Goal: Find specific page/section: Find specific page/section

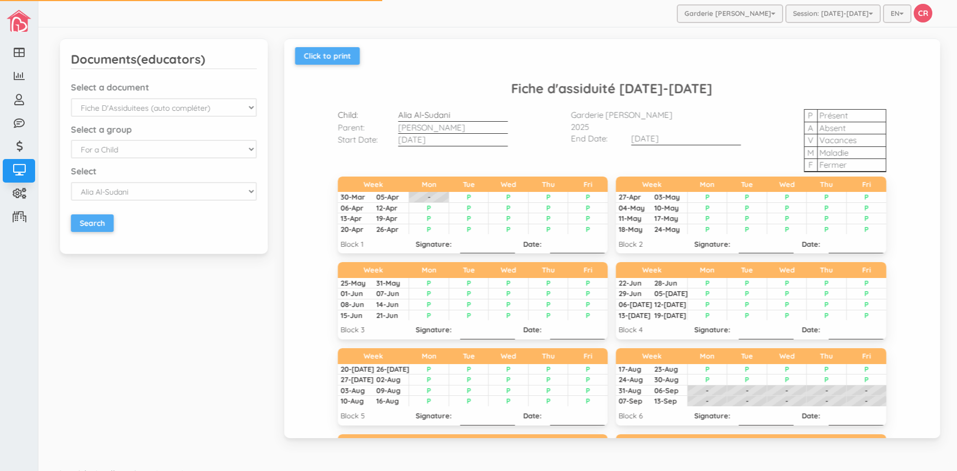
select select "4"
select select "3"
select select "1666"
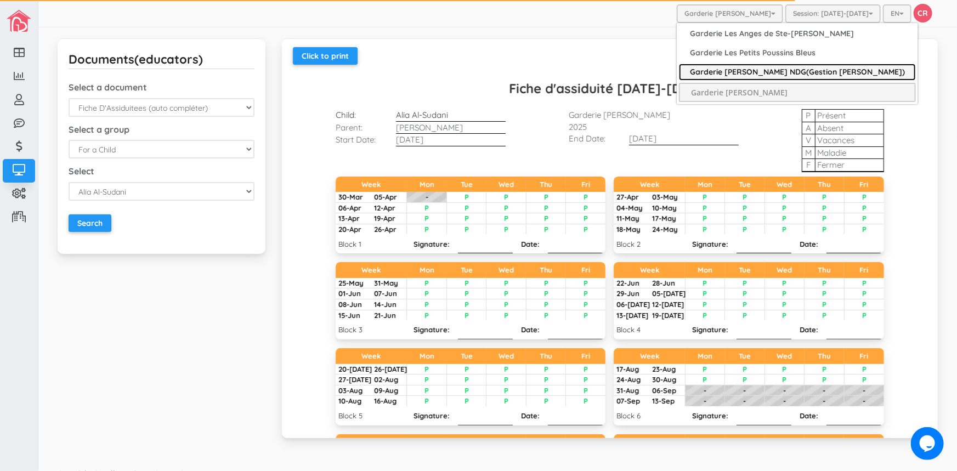
click at [742, 71] on link "Garderie [PERSON_NAME] NDG(Gestion [PERSON_NAME])" at bounding box center [797, 72] width 237 height 17
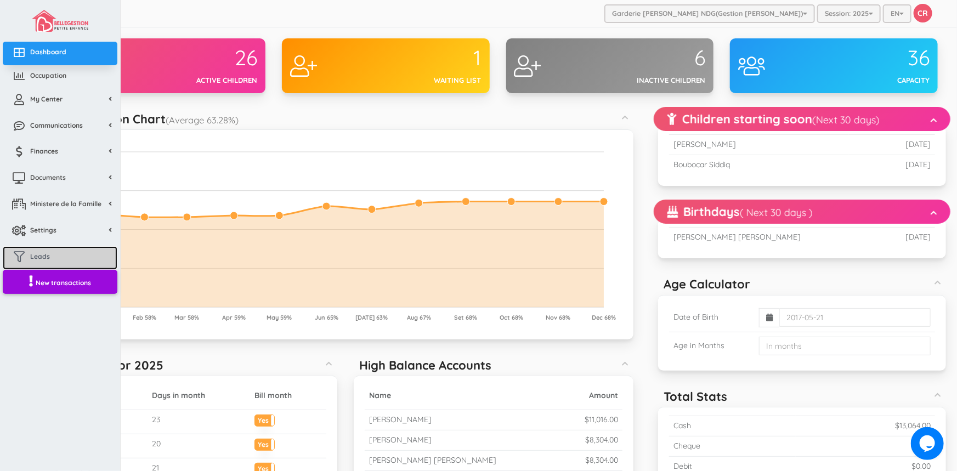
click at [44, 259] on span "Leads" at bounding box center [40, 256] width 20 height 9
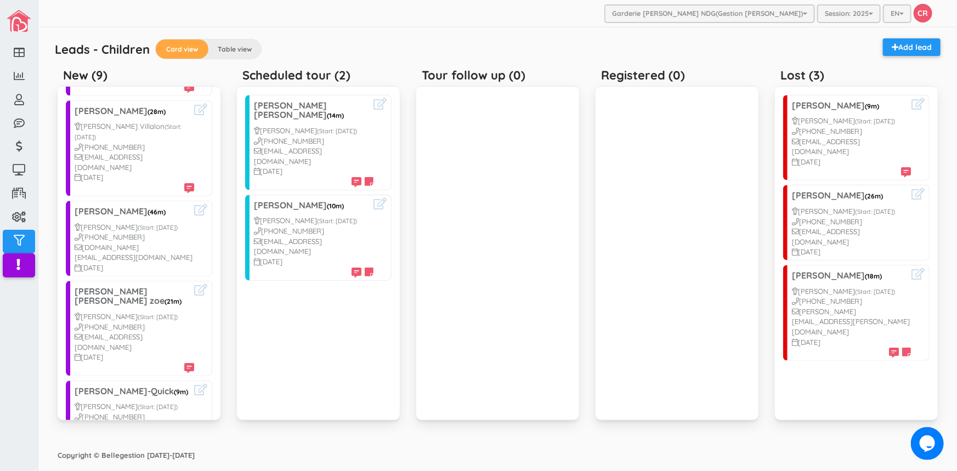
scroll to position [476, 0]
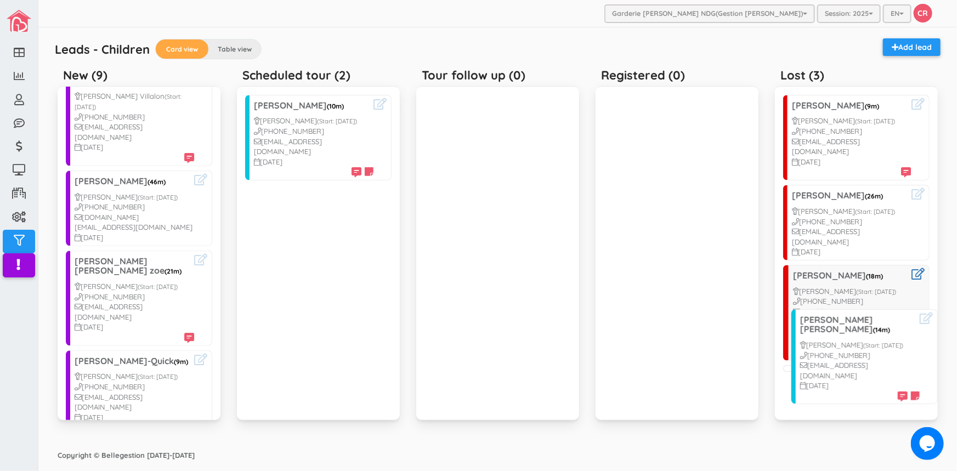
drag, startPoint x: 292, startPoint y: 120, endPoint x: 831, endPoint y: 337, distance: 581.2
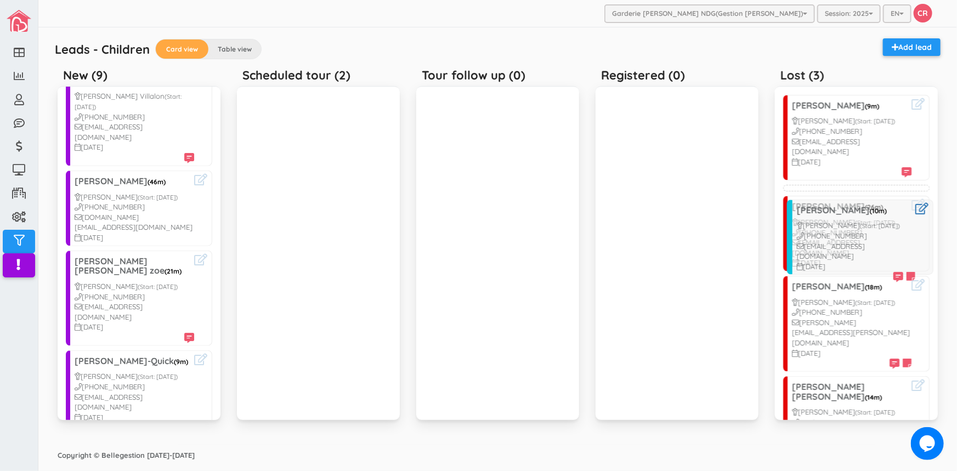
drag, startPoint x: 296, startPoint y: 118, endPoint x: 838, endPoint y: 223, distance: 552.0
